Goal: Transaction & Acquisition: Purchase product/service

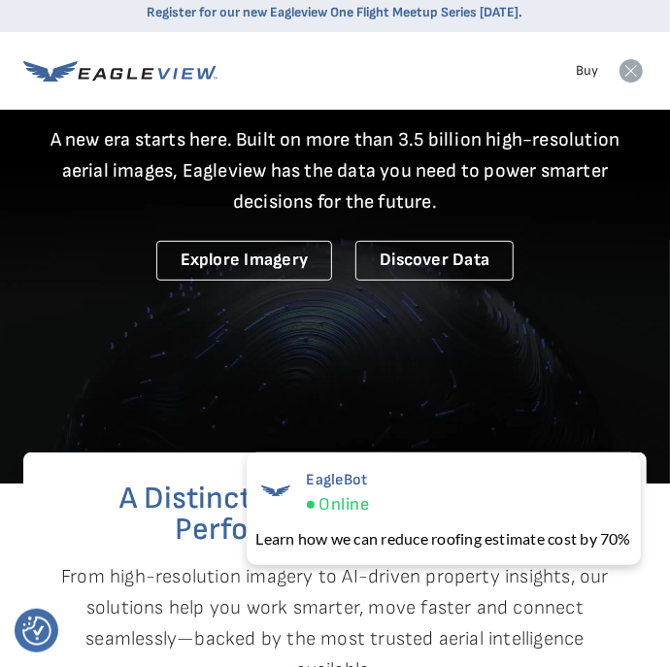
click at [629, 59] on icon at bounding box center [630, 70] width 23 height 23
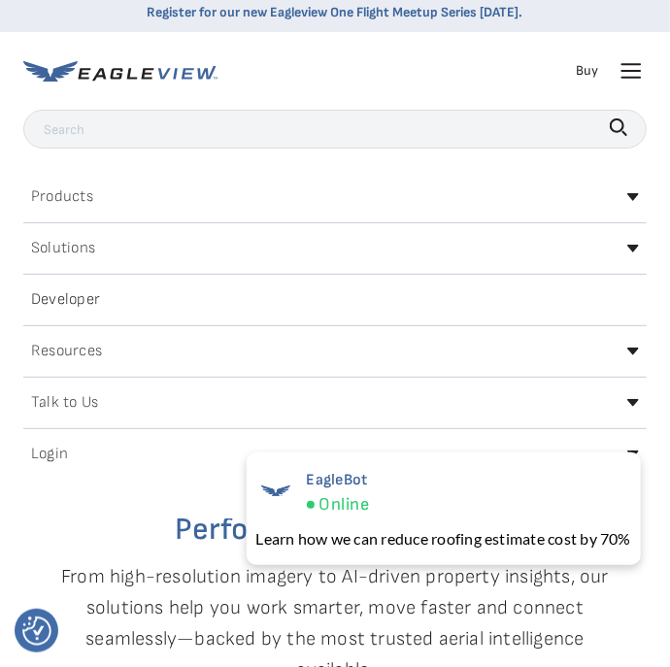
click at [633, 64] on icon at bounding box center [631, 64] width 18 height 0
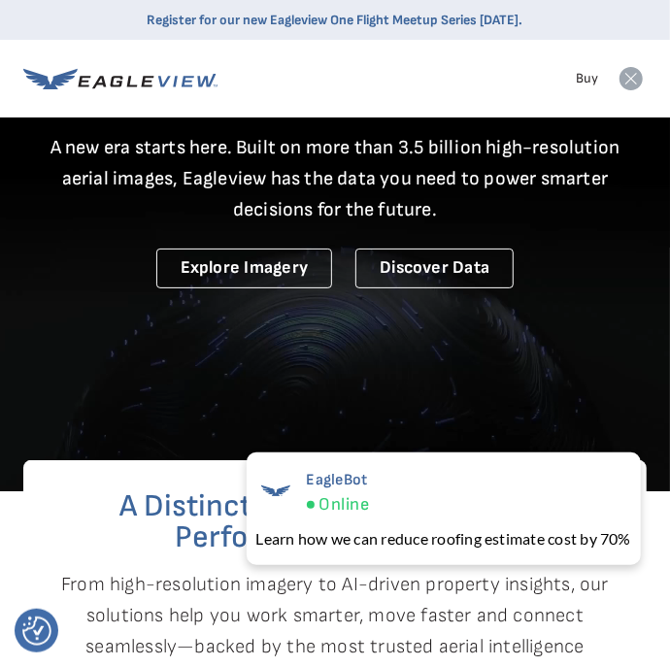
click at [632, 83] on icon at bounding box center [630, 78] width 23 height 23
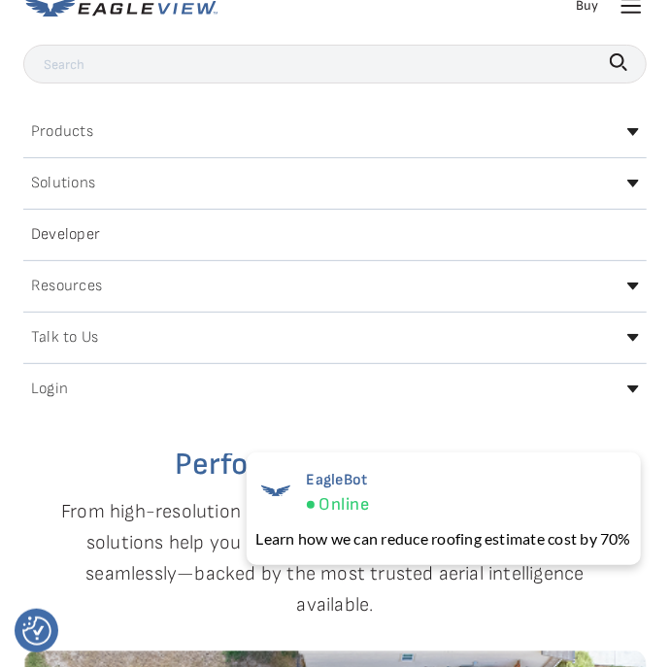
scroll to position [73, 0]
click at [62, 385] on h2 "Login" at bounding box center [49, 389] width 37 height 16
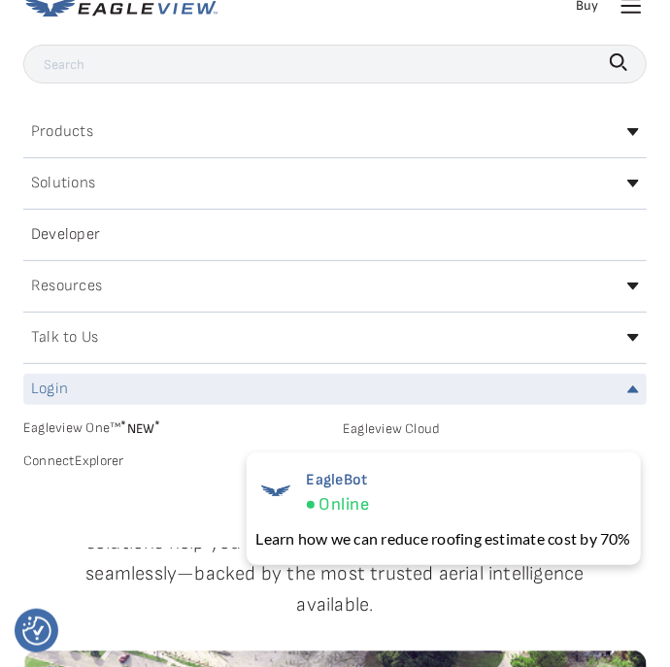
click at [395, 452] on link "MyEagleview" at bounding box center [495, 460] width 304 height 17
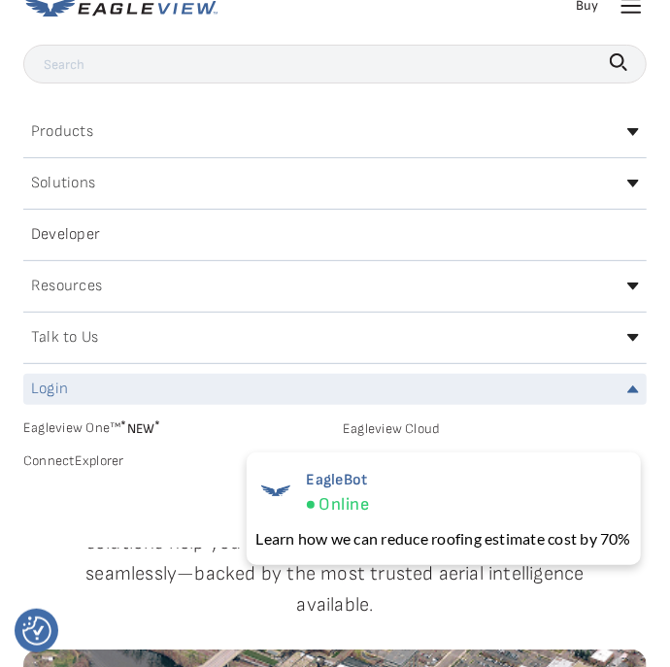
scroll to position [166, 0]
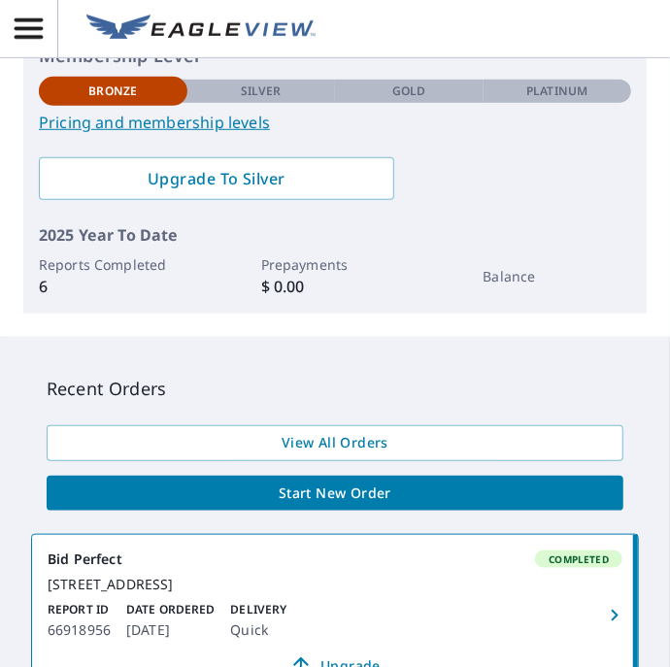
scroll to position [373, 0]
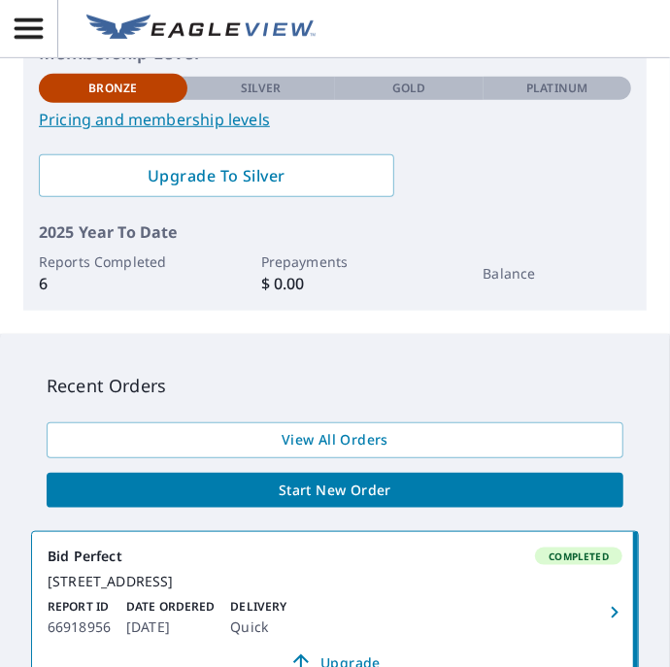
click at [443, 483] on span "Start New Order" at bounding box center [334, 490] width 545 height 24
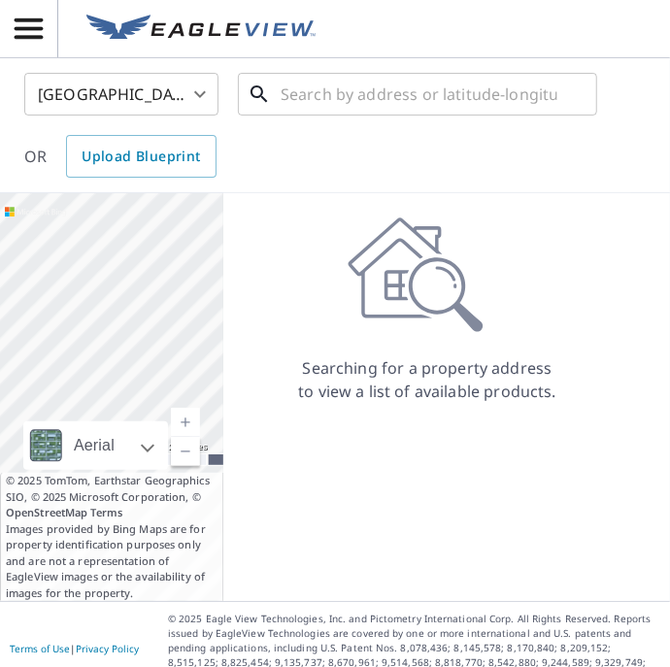
click at [355, 101] on input "text" at bounding box center [418, 94] width 277 height 54
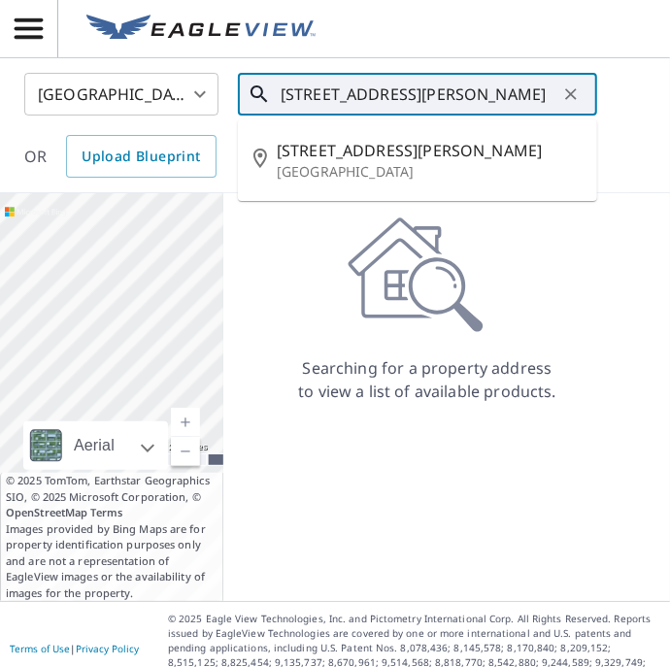
click at [371, 168] on p "Hampton, VA 23663" at bounding box center [429, 171] width 305 height 19
type input "411 N Mallory St Hampton, VA 23663"
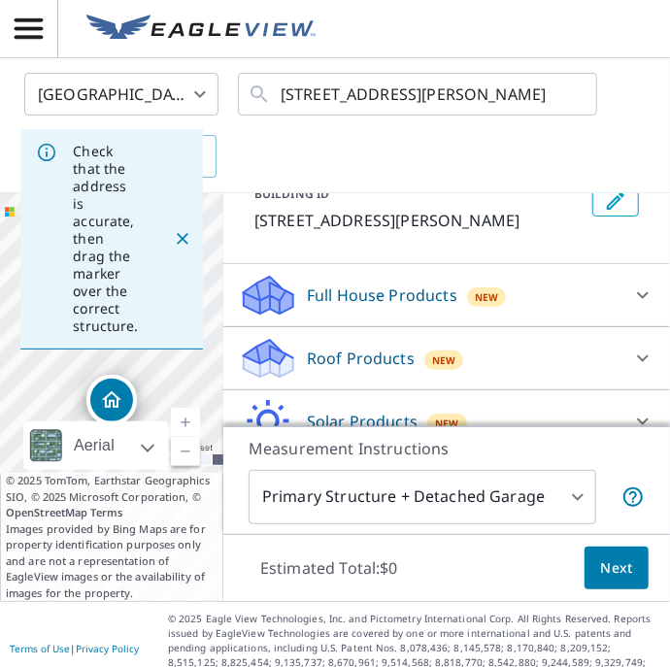
scroll to position [118, 0]
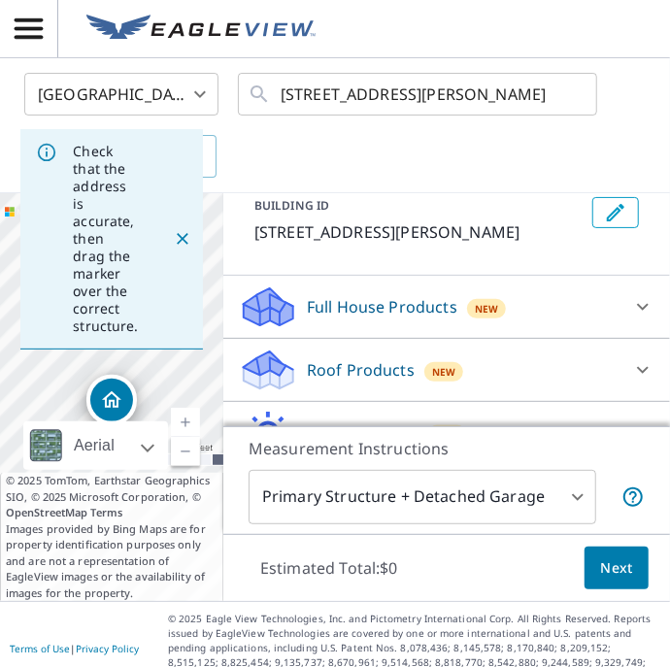
click at [644, 367] on icon at bounding box center [642, 369] width 23 height 23
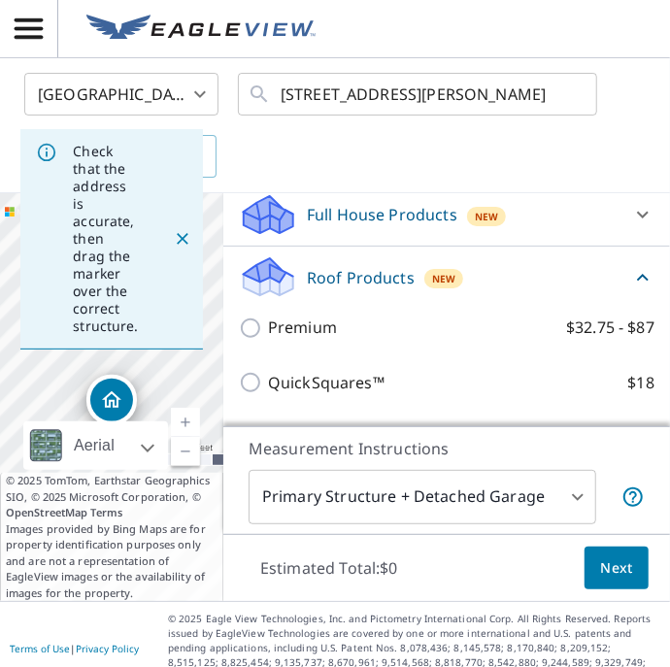
scroll to position [208, 0]
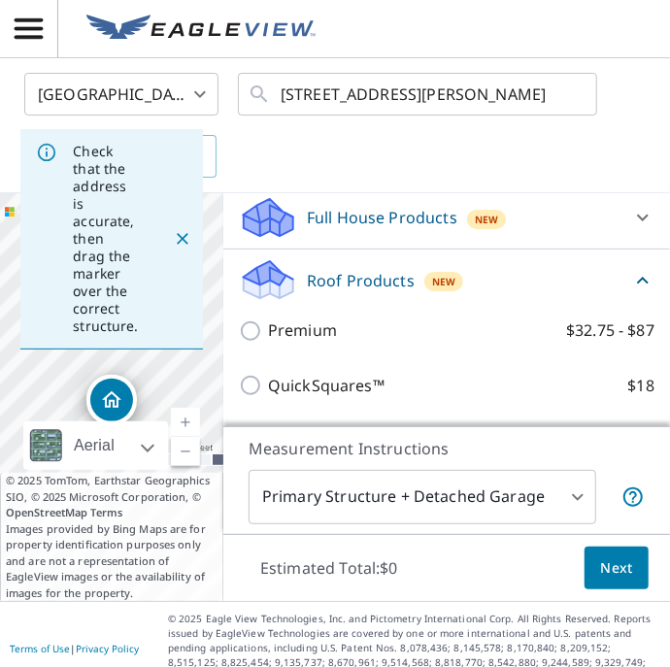
click at [248, 386] on input "QuickSquares™ $18" at bounding box center [253, 385] width 29 height 23
checkbox input "true"
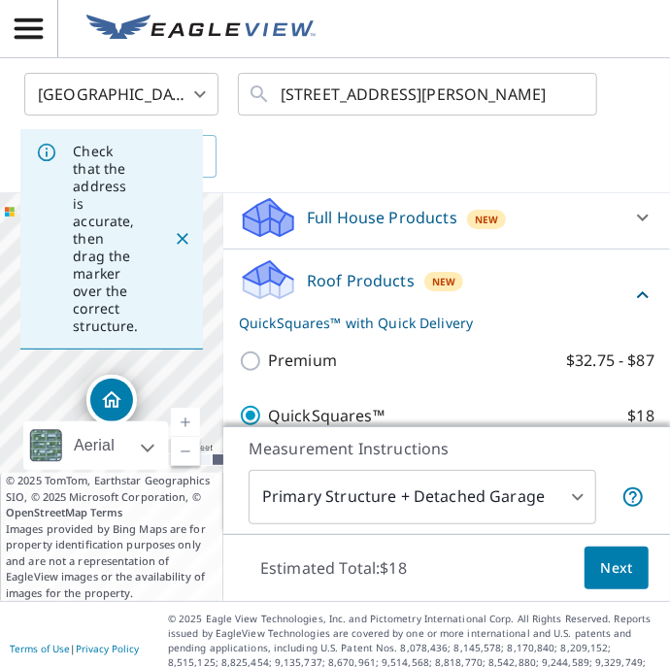
click at [624, 580] on span "Next" at bounding box center [616, 568] width 33 height 24
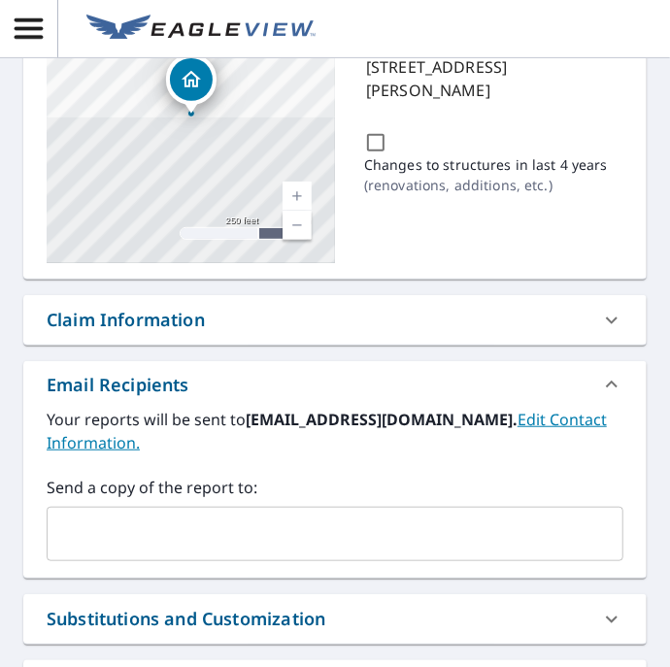
scroll to position [225, 0]
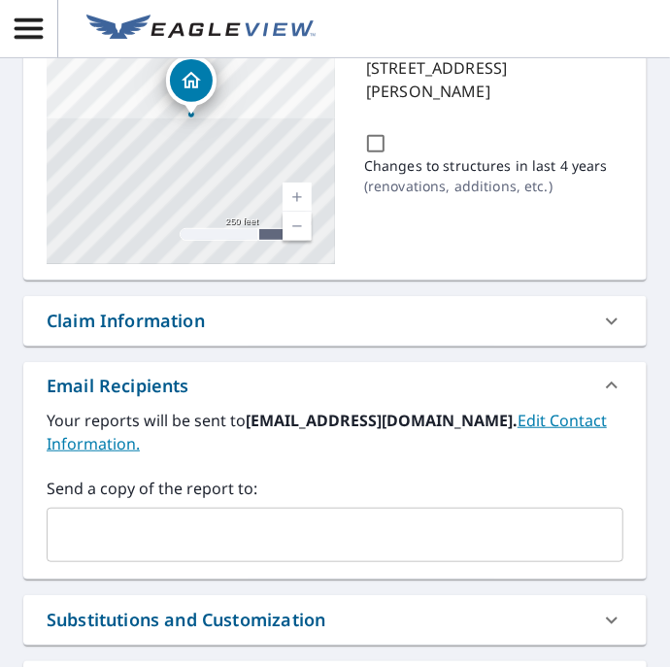
click at [366, 533] on input "text" at bounding box center [320, 534] width 530 height 37
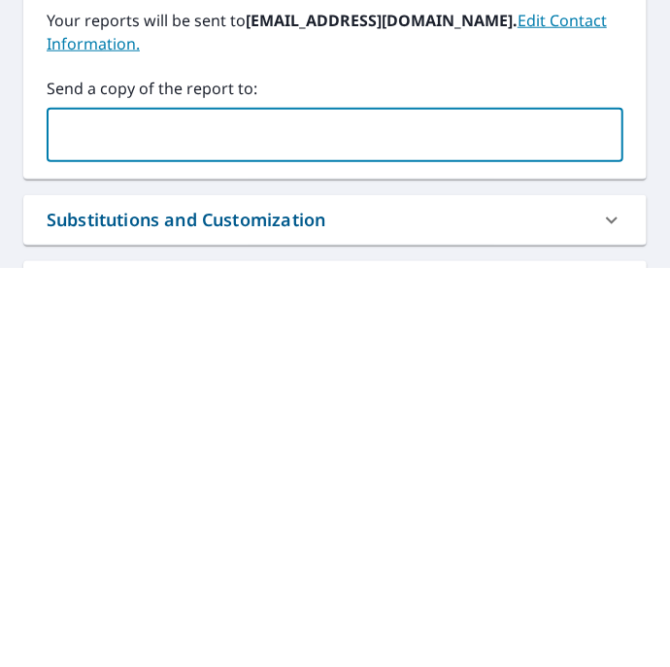
type input "phillabean48@gmail.com"
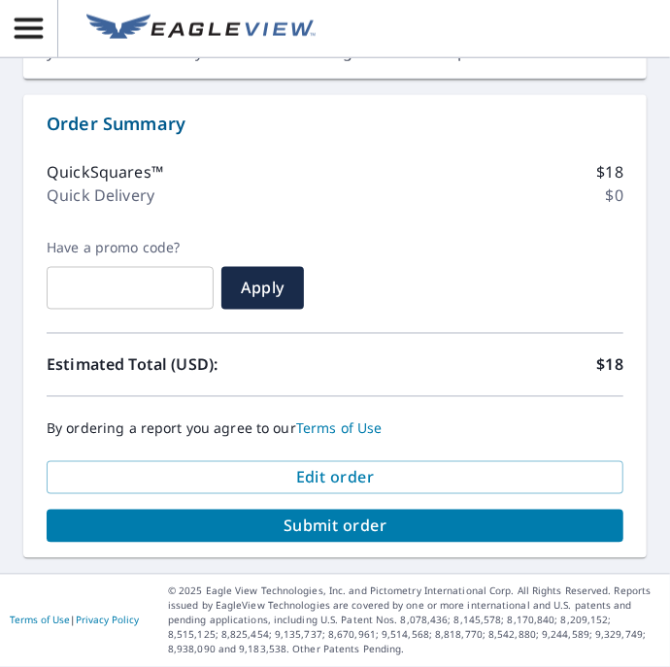
scroll to position [1095, 0]
click at [476, 537] on span "Submit order" at bounding box center [334, 525] width 545 height 21
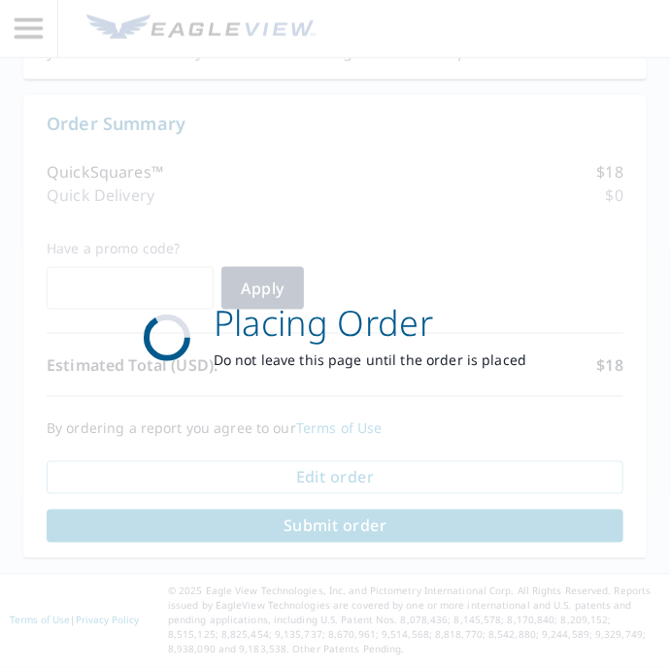
scroll to position [927, 0]
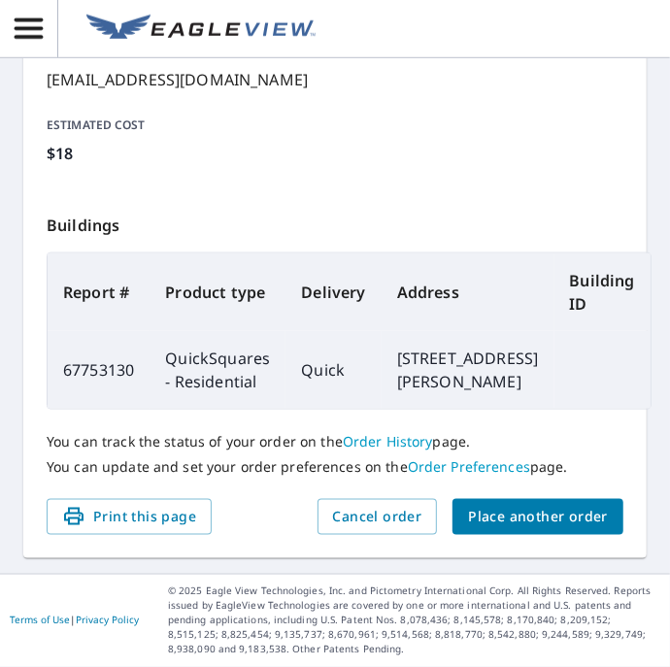
scroll to position [519, 0]
